Goal: Check status: Check status

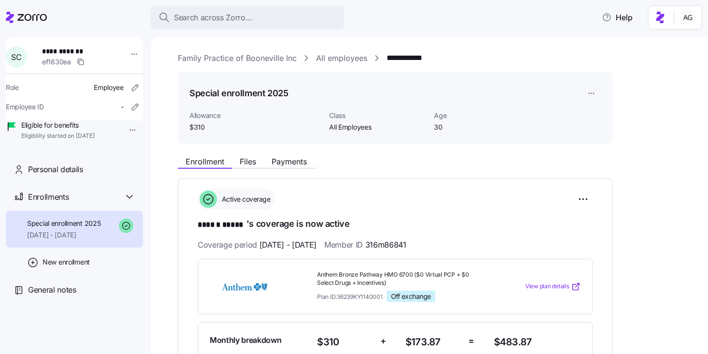
click at [235, 55] on link "Family Practice of Booneville Inc" at bounding box center [237, 58] width 119 height 12
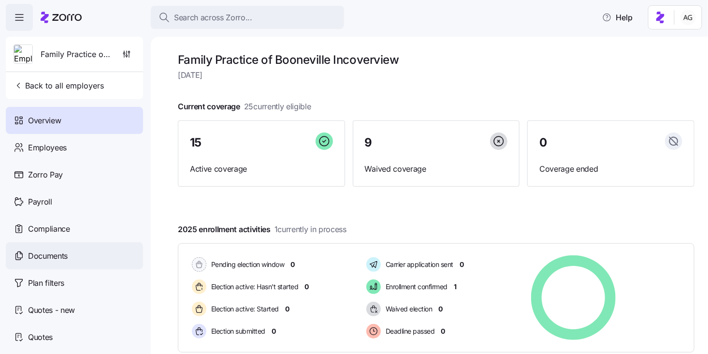
click at [60, 260] on span "Documents" at bounding box center [48, 256] width 40 height 12
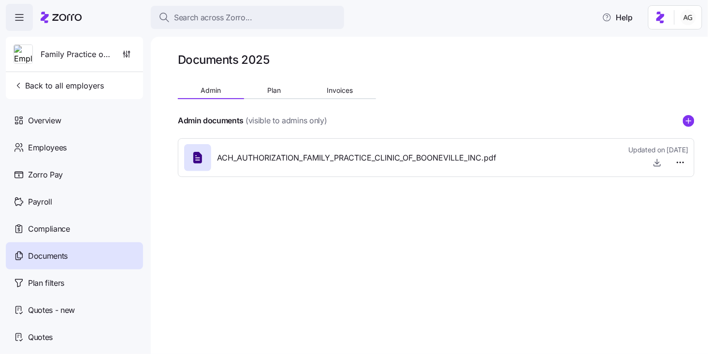
click at [276, 98] on div "Admin Plan Invoices" at bounding box center [277, 92] width 198 height 15
click at [275, 92] on span "Plan" at bounding box center [274, 90] width 14 height 7
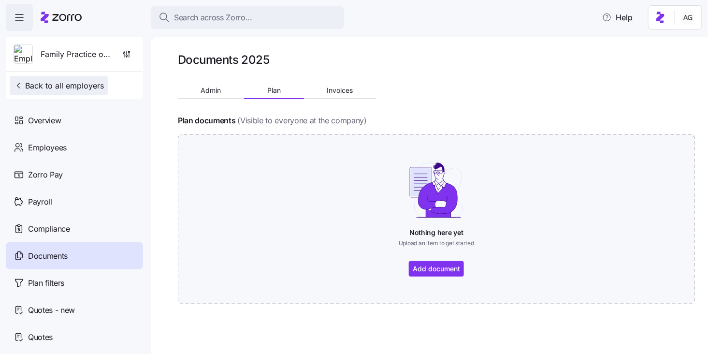
click at [60, 87] on span "Back to all employers" at bounding box center [59, 86] width 90 height 12
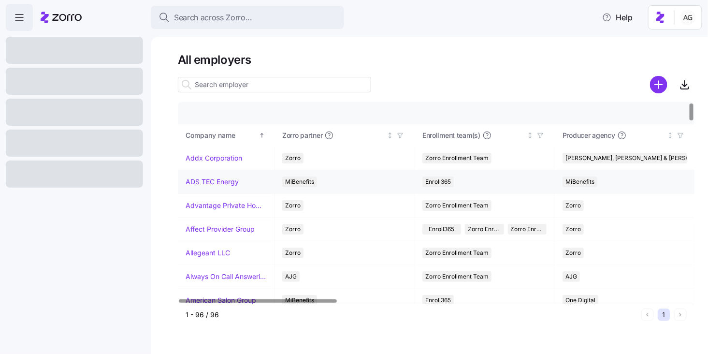
click at [204, 180] on link "ADS TEC Energy" at bounding box center [212, 182] width 53 height 10
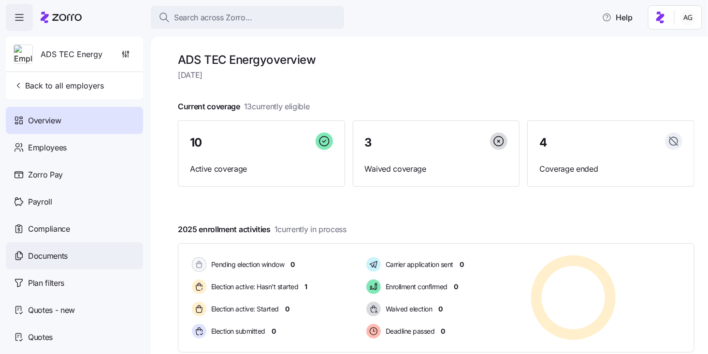
click at [67, 258] on span "Documents" at bounding box center [48, 256] width 40 height 12
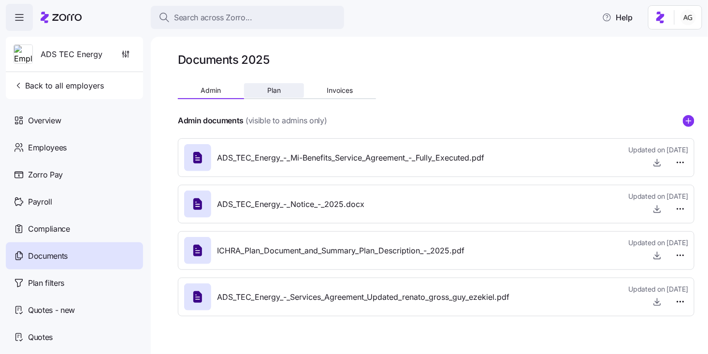
click at [279, 91] on span "Plan" at bounding box center [274, 90] width 14 height 7
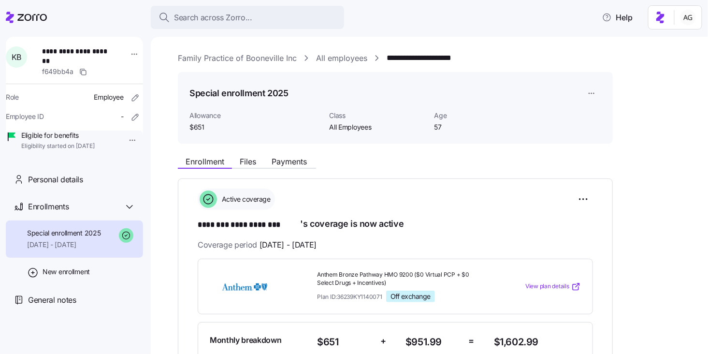
scroll to position [34, 0]
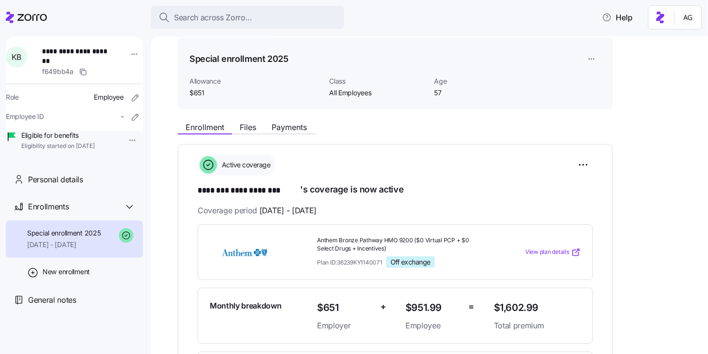
click at [208, 13] on span "Search across Zorro..." at bounding box center [213, 18] width 78 height 12
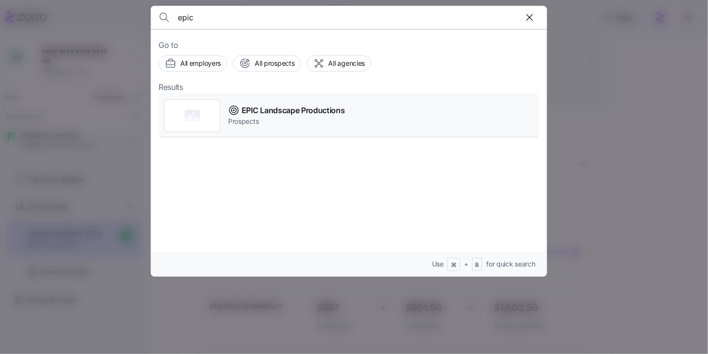
type input "epic"
click at [273, 107] on span "EPIC Landscape Productions" at bounding box center [293, 110] width 103 height 12
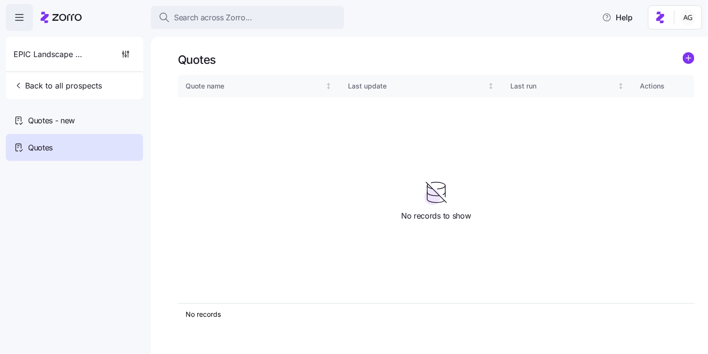
click at [62, 17] on icon at bounding box center [61, 18] width 41 height 12
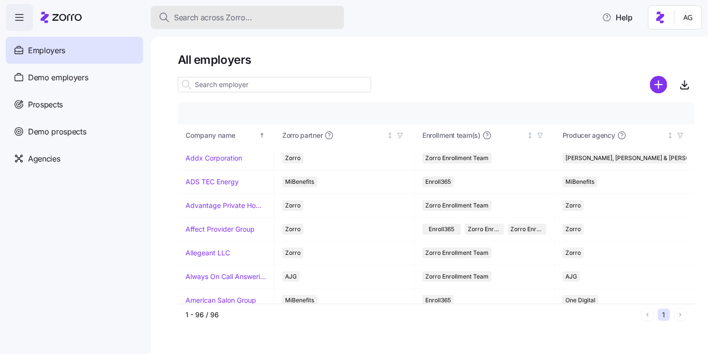
click at [247, 20] on span "Search across Zorro..." at bounding box center [213, 18] width 78 height 12
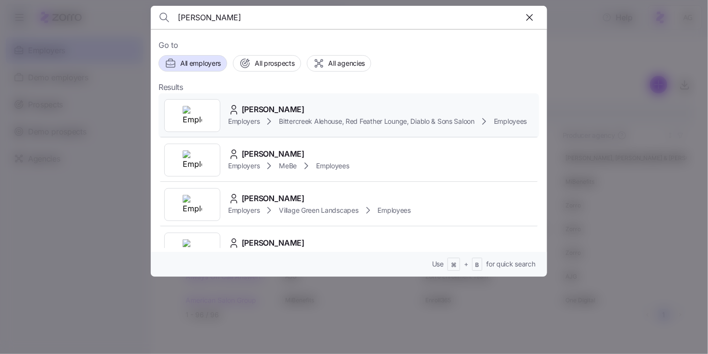
type input "madeline zaun"
click at [287, 117] on span "Bittercreek Alehouse, Red Feather Lounge, Diablo & Sons Saloon" at bounding box center [377, 122] width 196 height 10
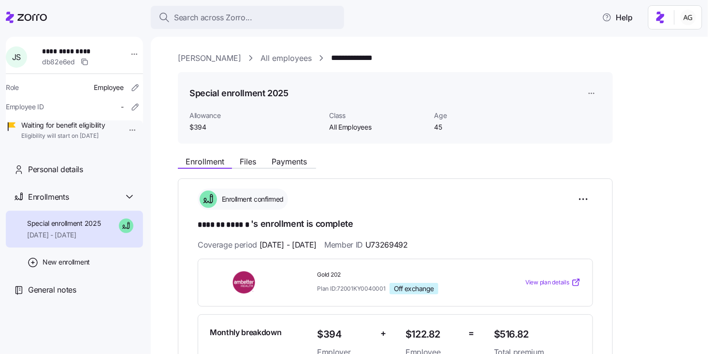
scroll to position [104, 0]
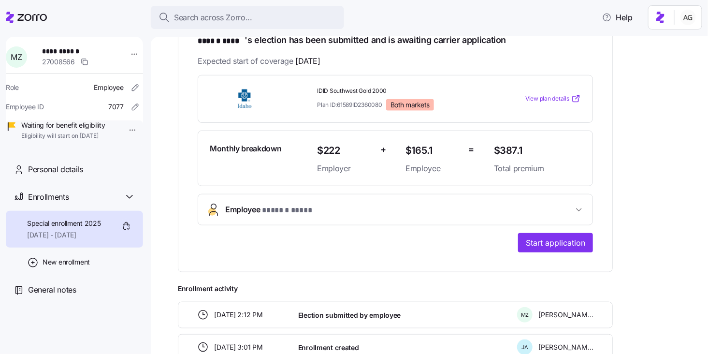
scroll to position [196, 0]
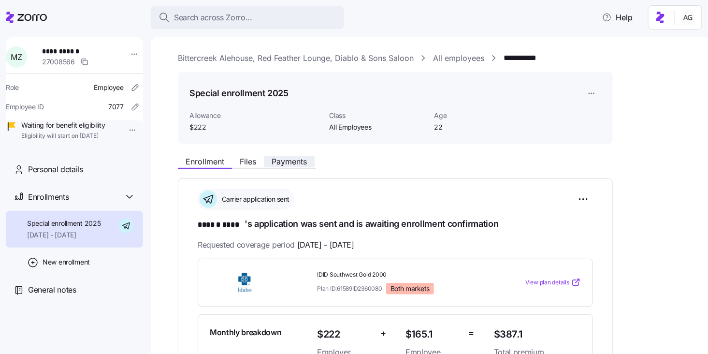
click at [307, 161] on span "Payments" at bounding box center [289, 162] width 35 height 8
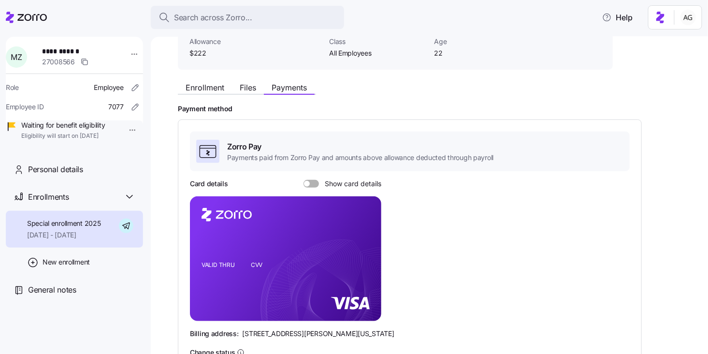
scroll to position [99, 0]
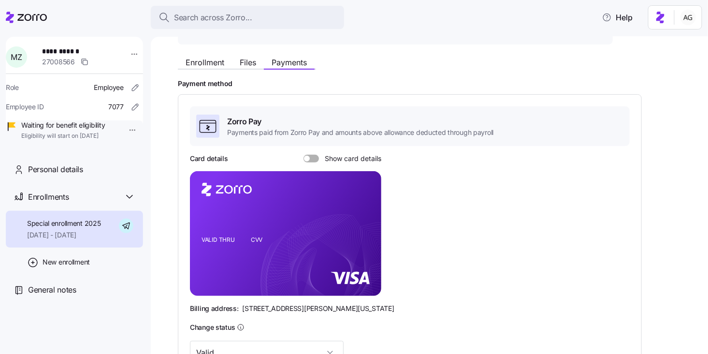
click at [311, 155] on span at bounding box center [315, 159] width 10 height 8
click at [304, 155] on input "Show card details" at bounding box center [304, 155] width 0 height 0
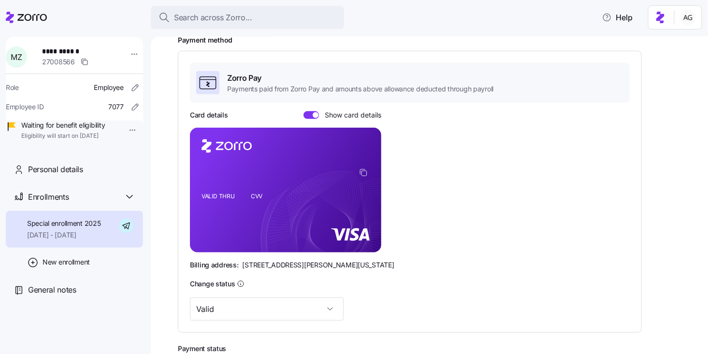
scroll to position [142, 0]
